Goal: Navigation & Orientation: Go to known website

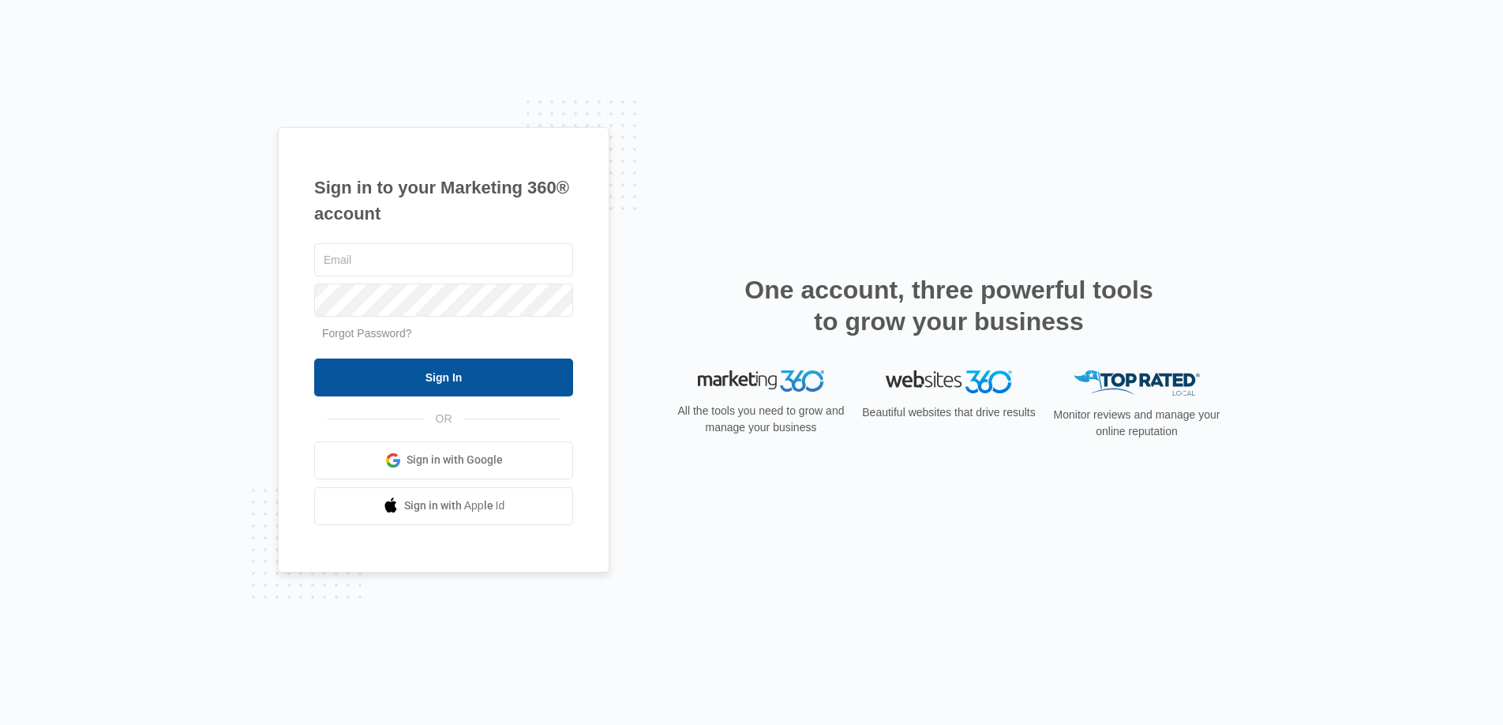
type input "[DOMAIN_NAME][EMAIL_ADDRESS][DOMAIN_NAME]"
drag, startPoint x: 479, startPoint y: 369, endPoint x: 486, endPoint y: 388, distance: 19.5
click at [479, 369] on input "Sign In" at bounding box center [443, 377] width 259 height 38
